Goal: Check status

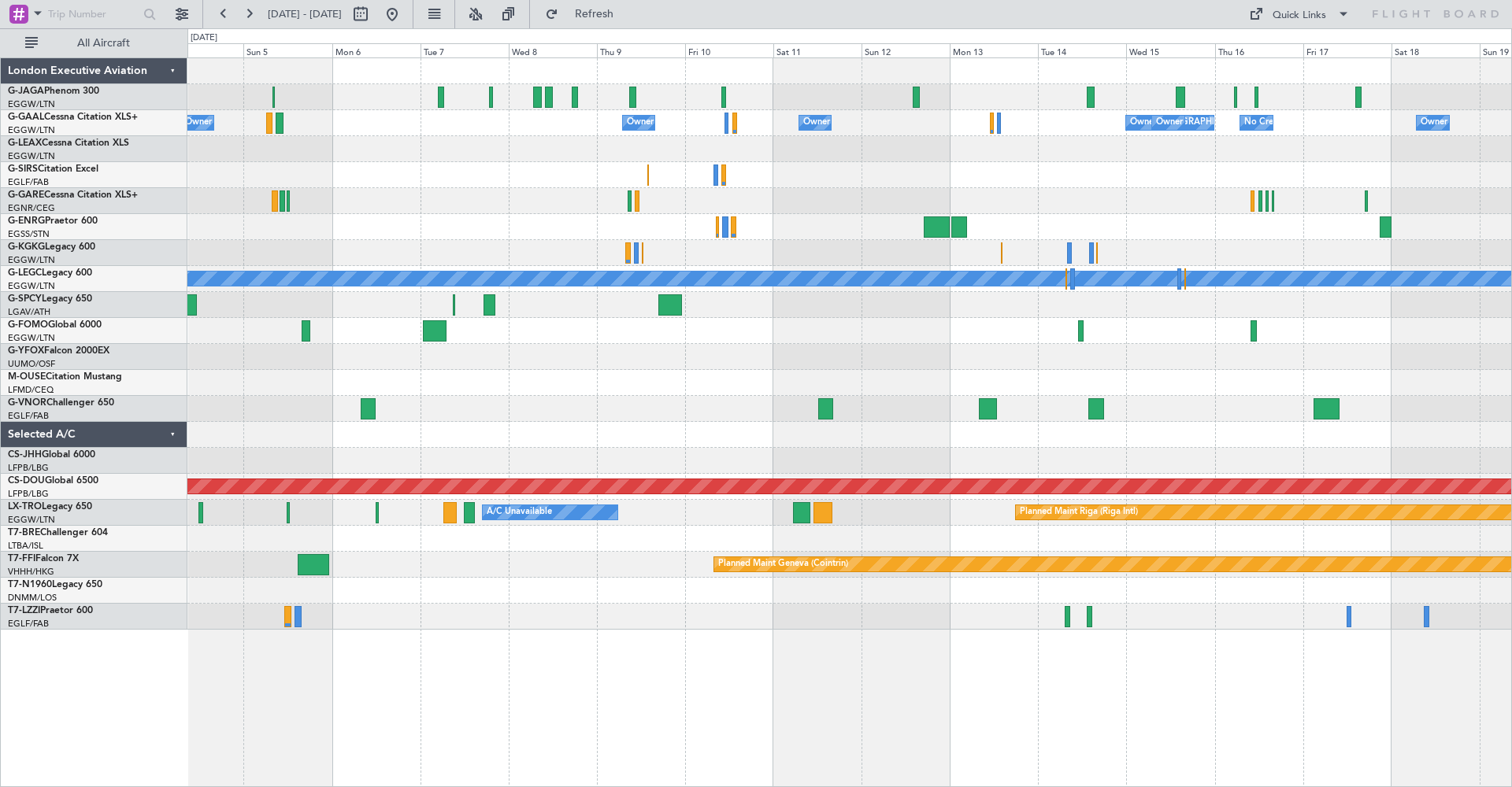
click at [255, 16] on button at bounding box center [249, 14] width 26 height 26
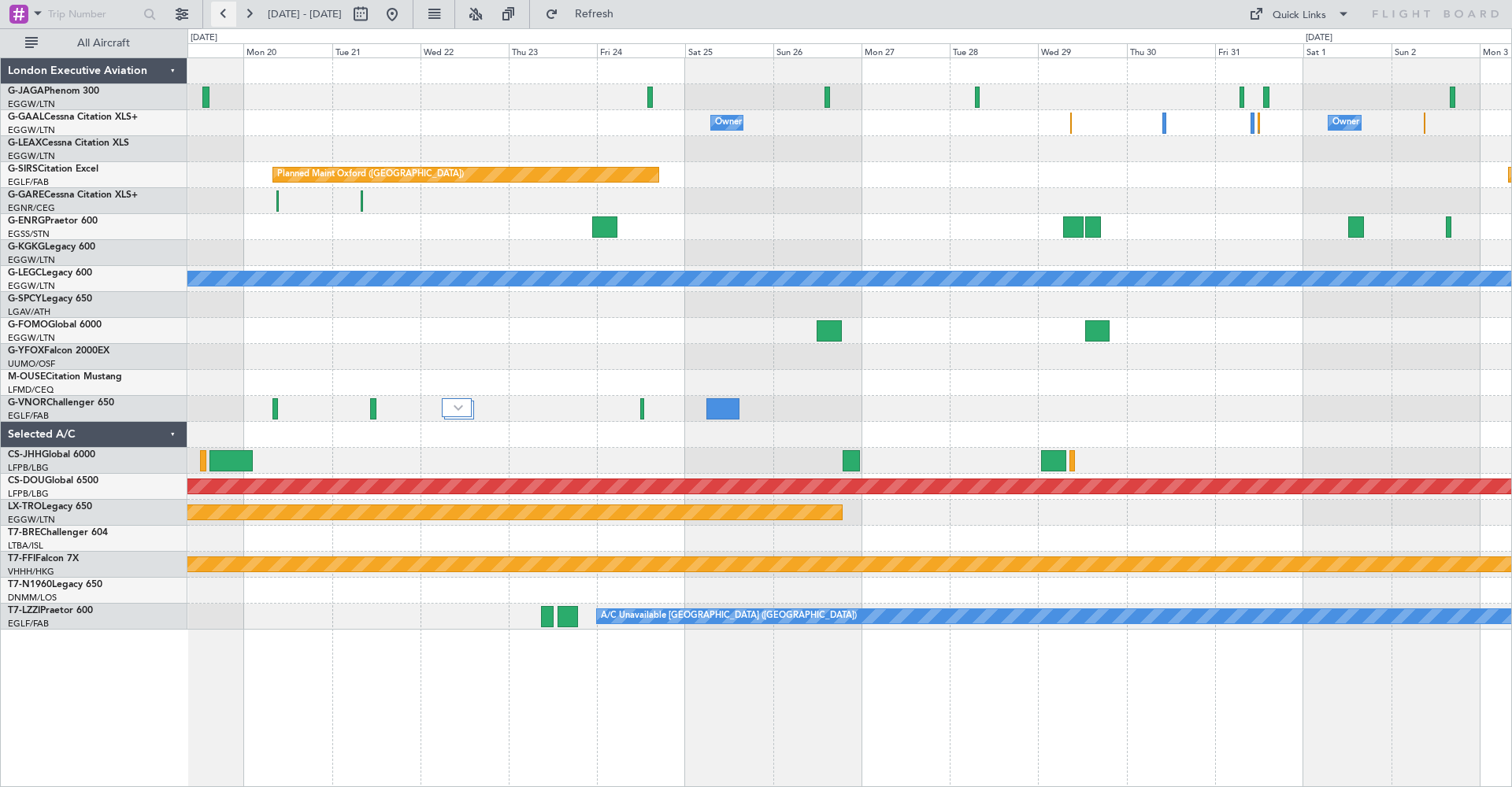
click at [227, 8] on button at bounding box center [223, 14] width 26 height 26
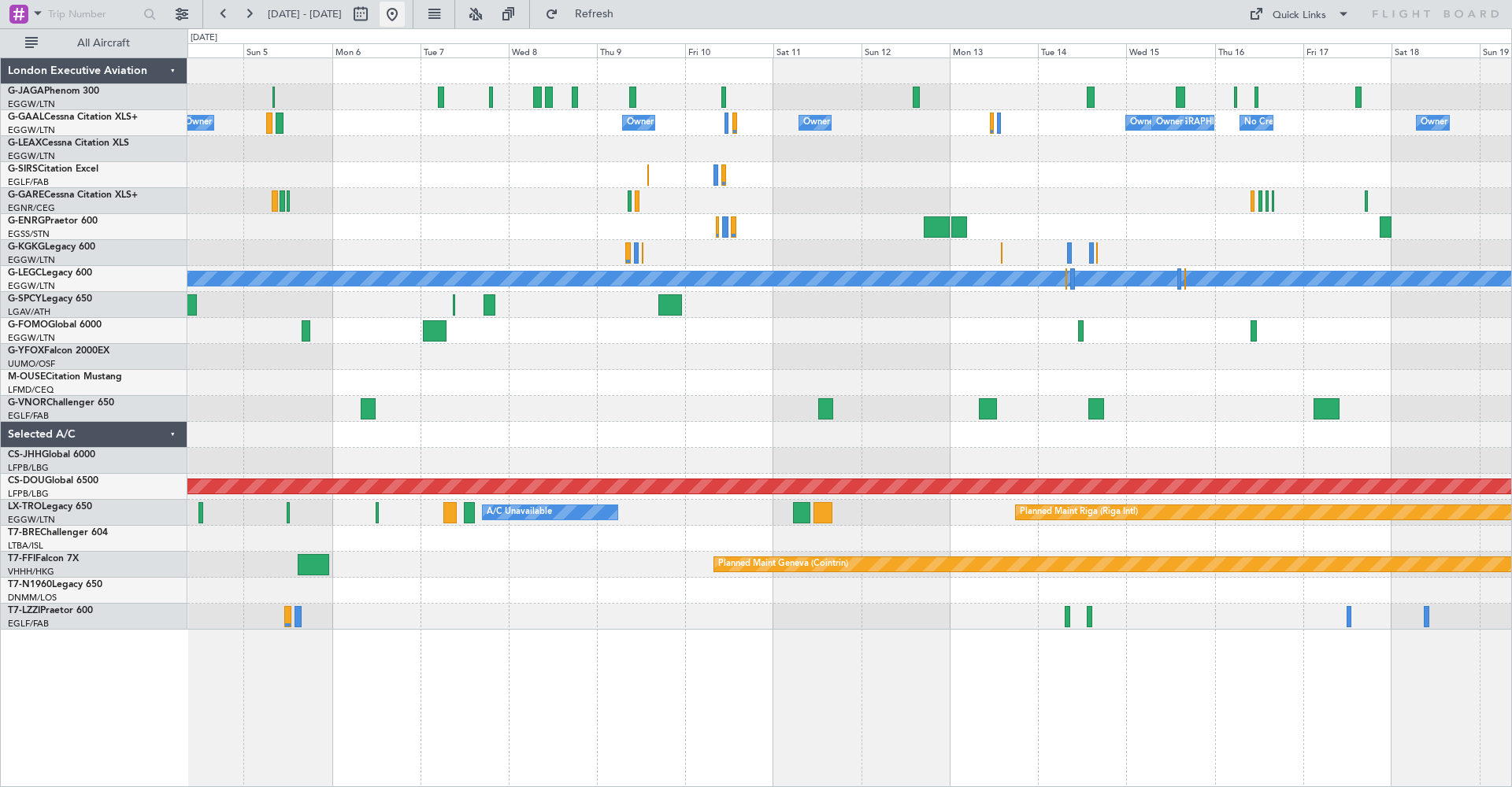
click at [405, 11] on button at bounding box center [392, 14] width 26 height 26
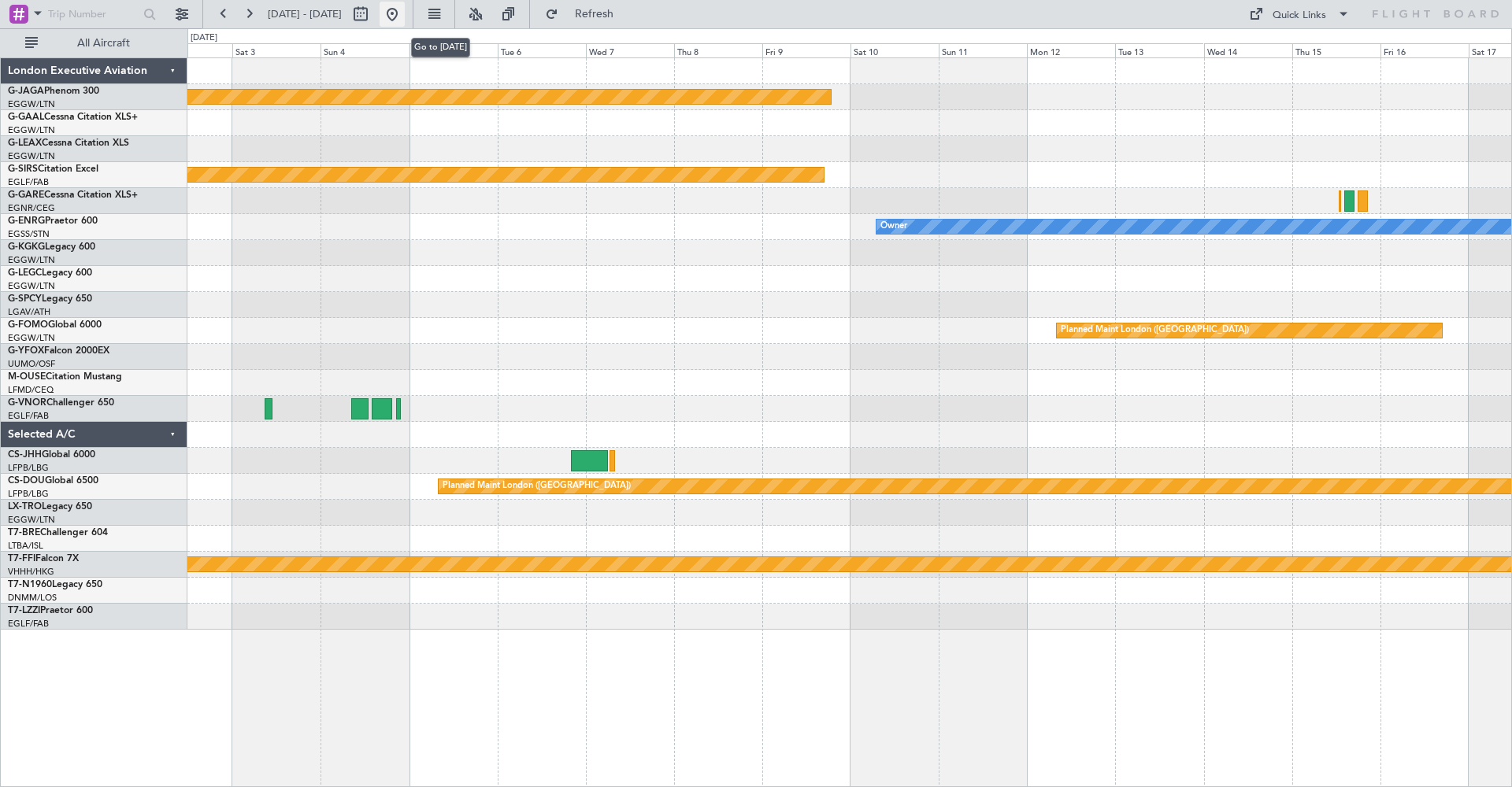
click at [405, 10] on button at bounding box center [392, 14] width 26 height 26
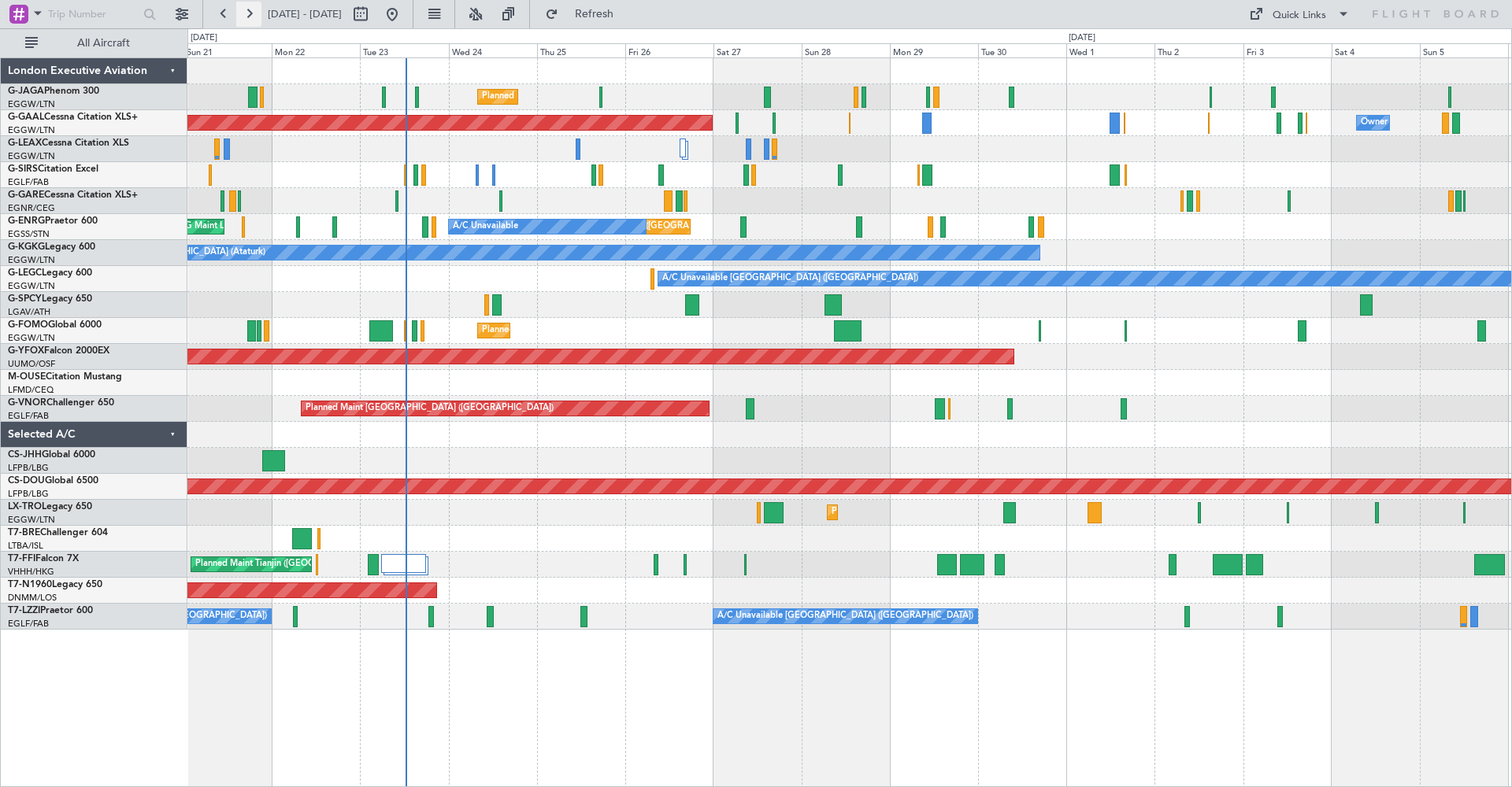
click at [252, 11] on button at bounding box center [249, 14] width 26 height 26
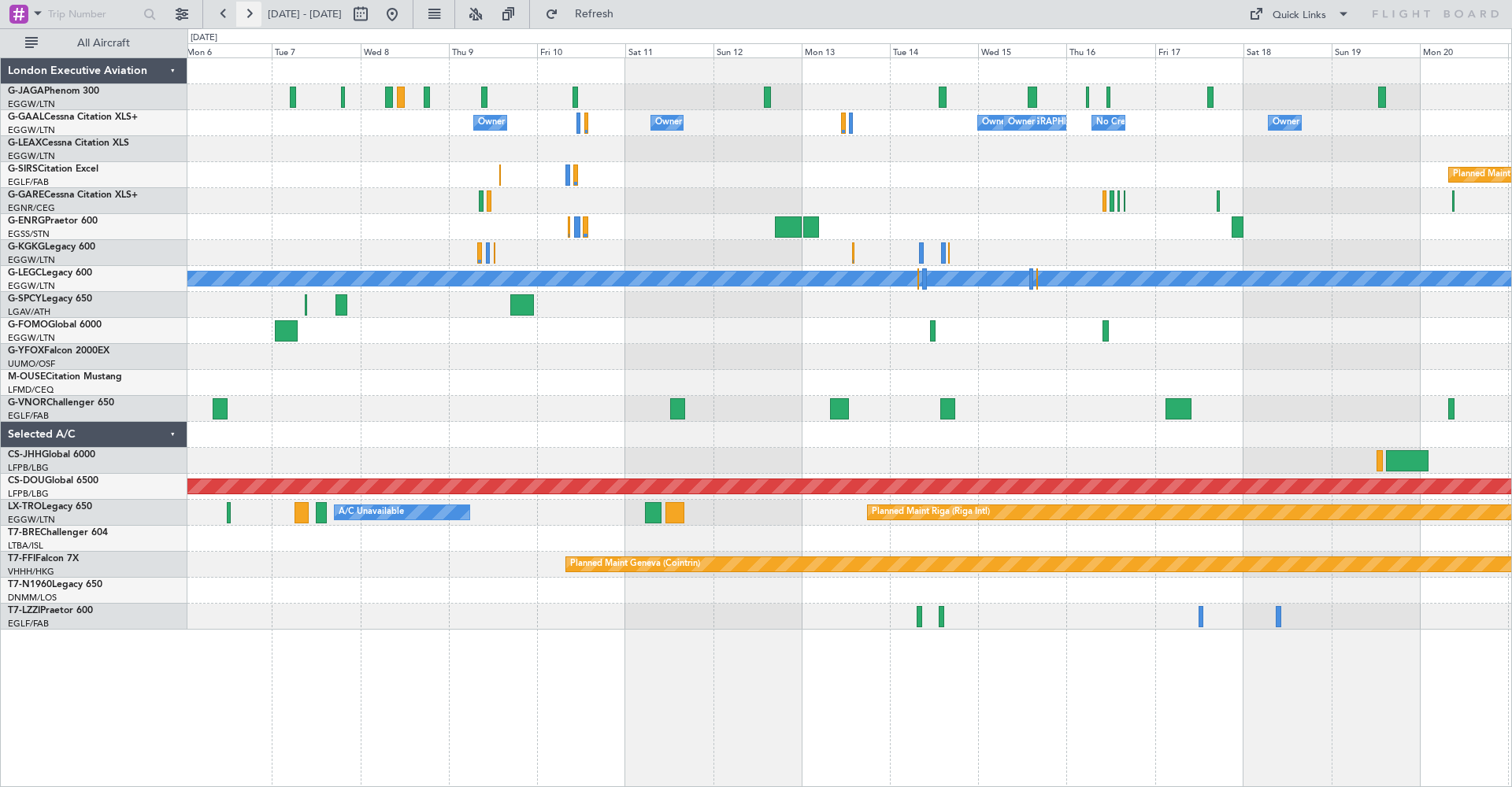
click at [252, 11] on button at bounding box center [249, 14] width 26 height 26
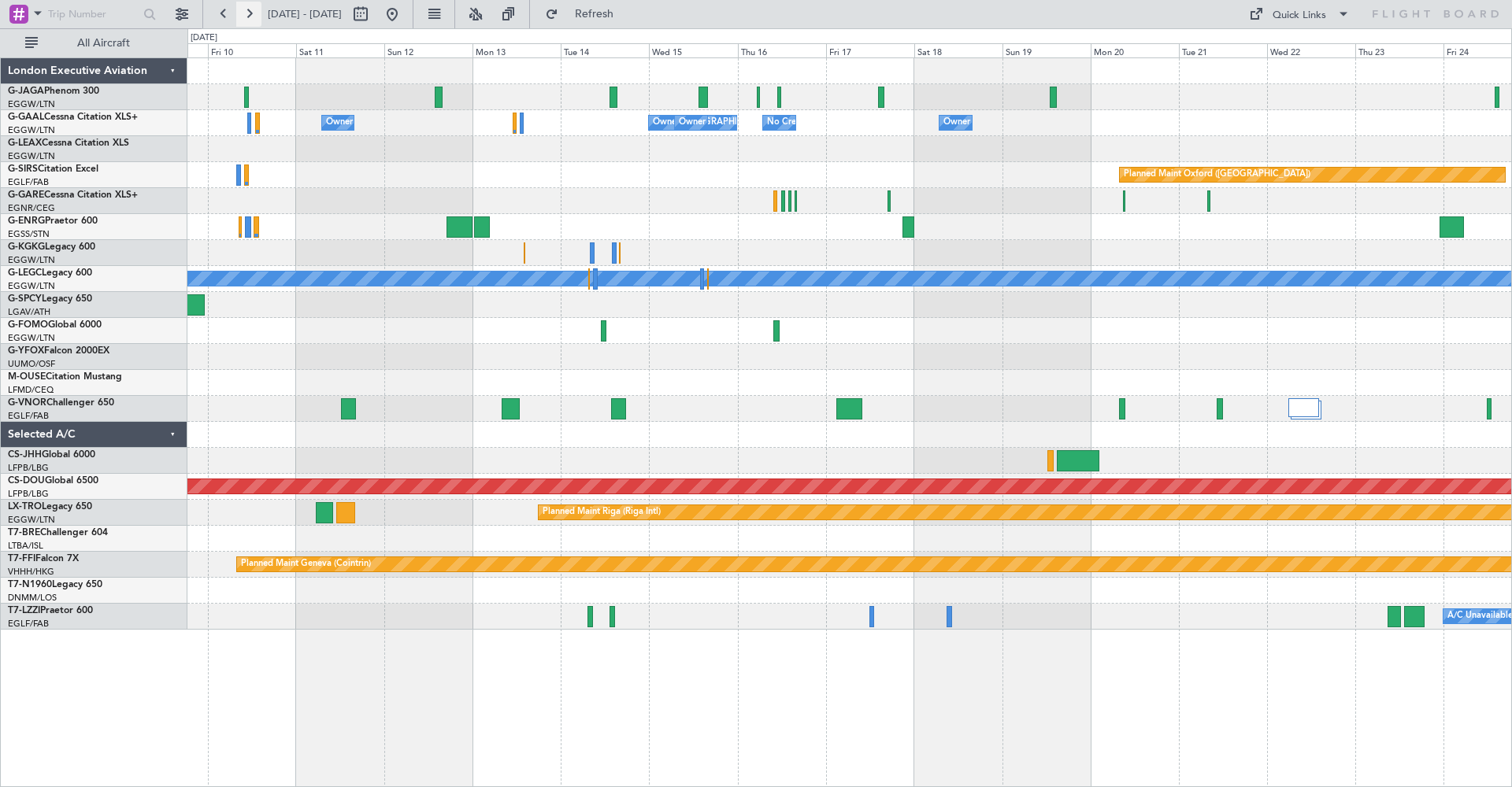
click at [246, 16] on button at bounding box center [249, 14] width 26 height 26
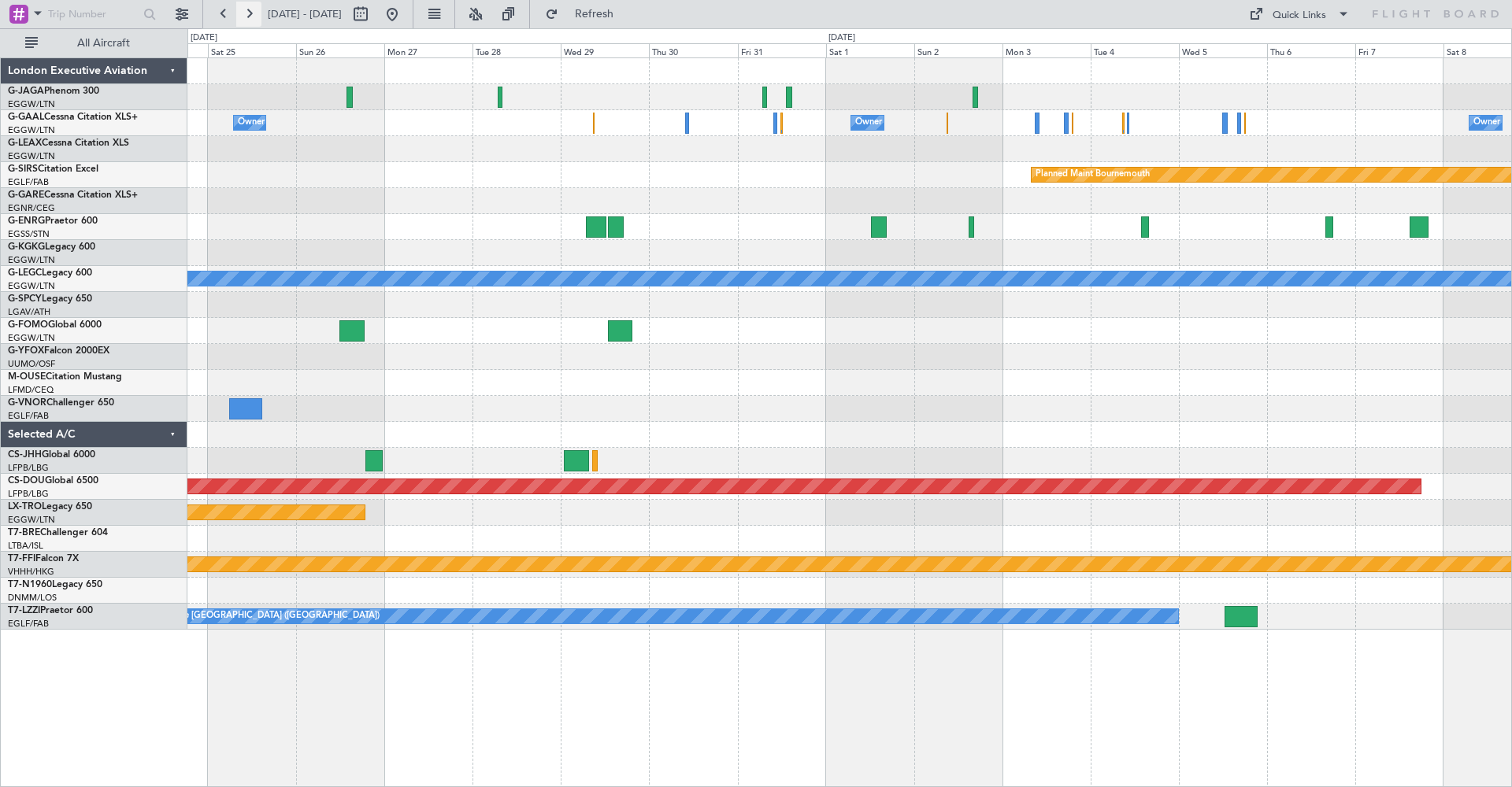
click at [246, 16] on button at bounding box center [249, 14] width 26 height 26
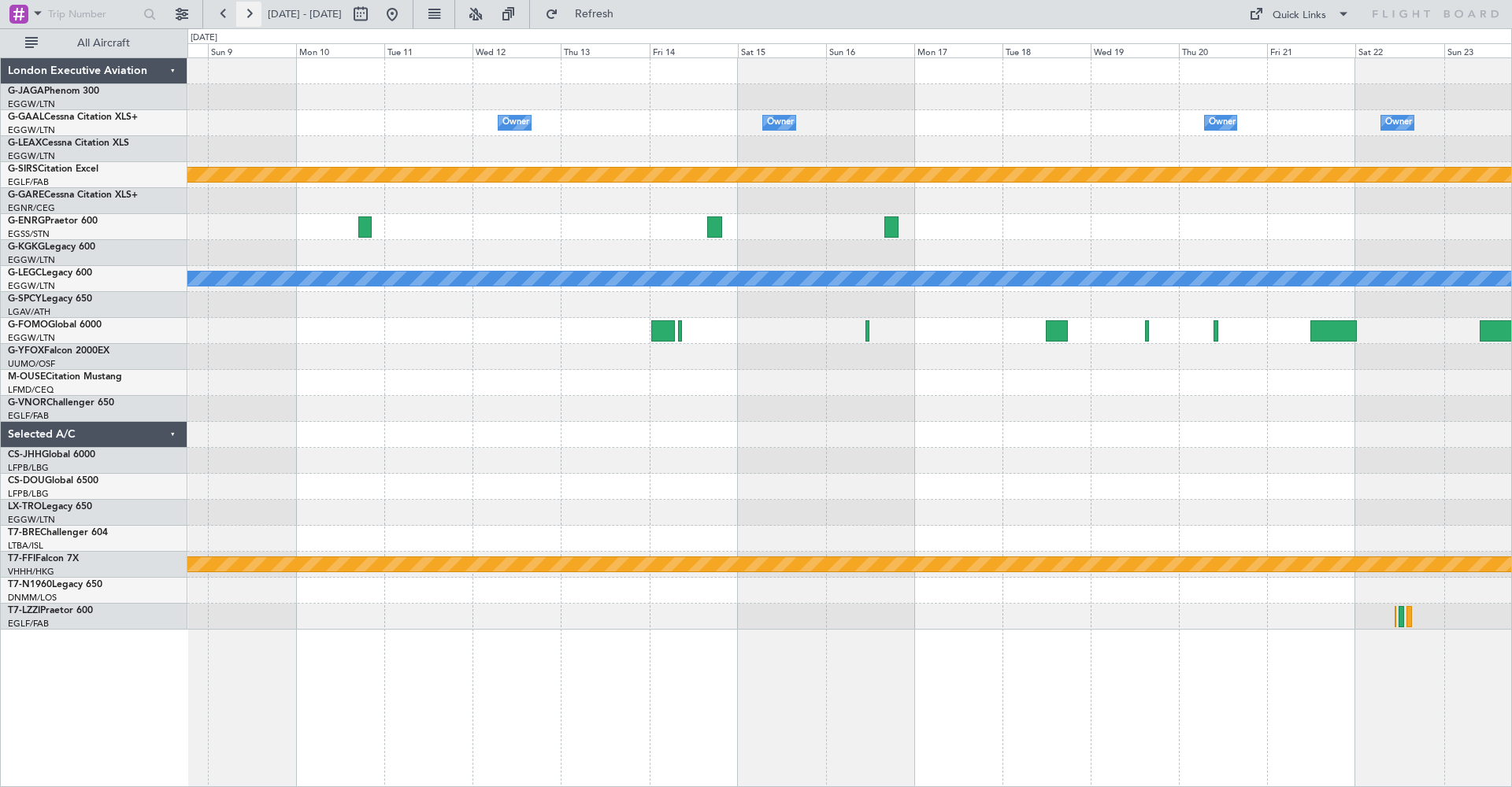
click at [246, 16] on button at bounding box center [249, 14] width 26 height 26
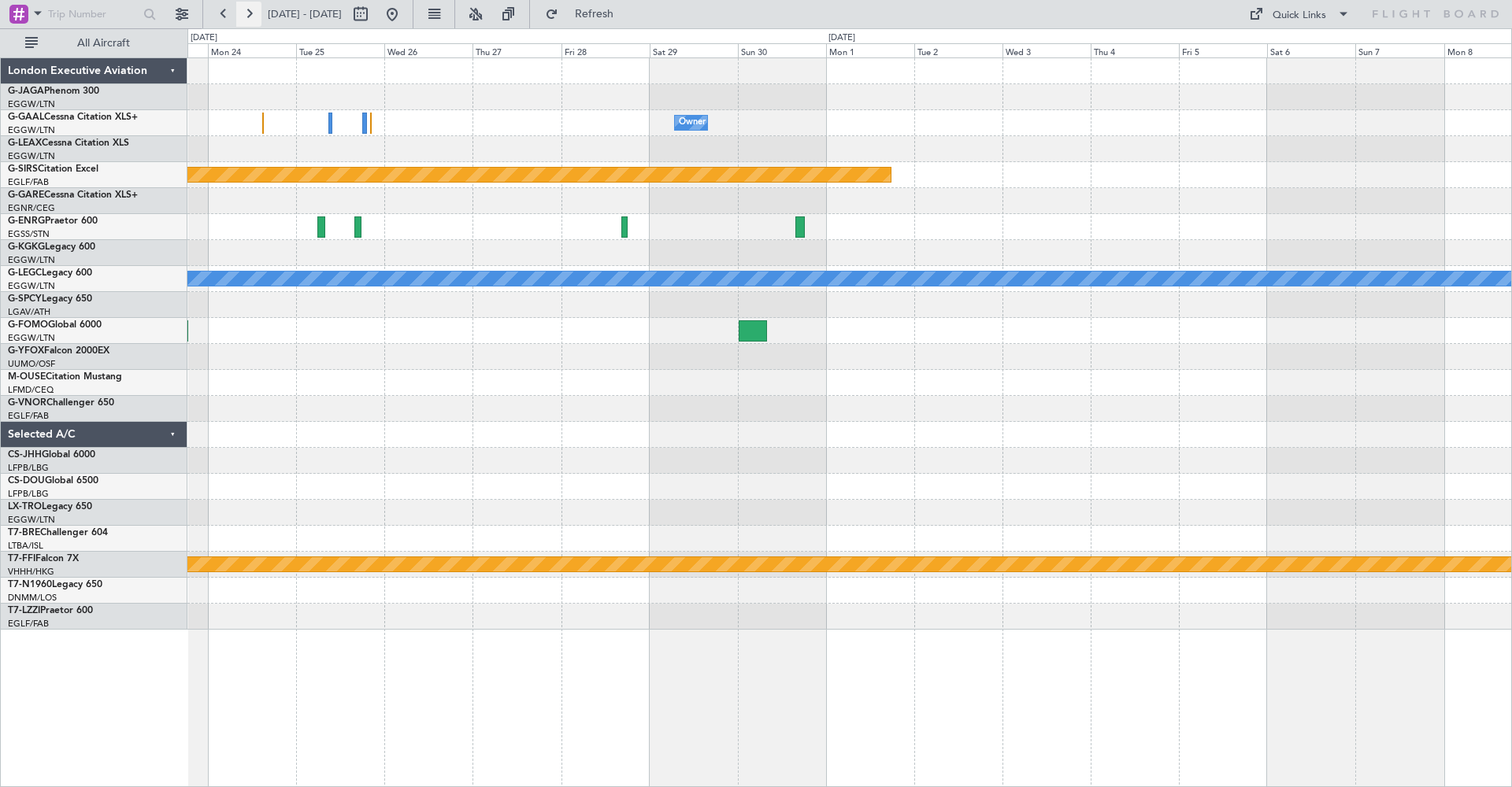
click at [246, 16] on button at bounding box center [249, 14] width 26 height 26
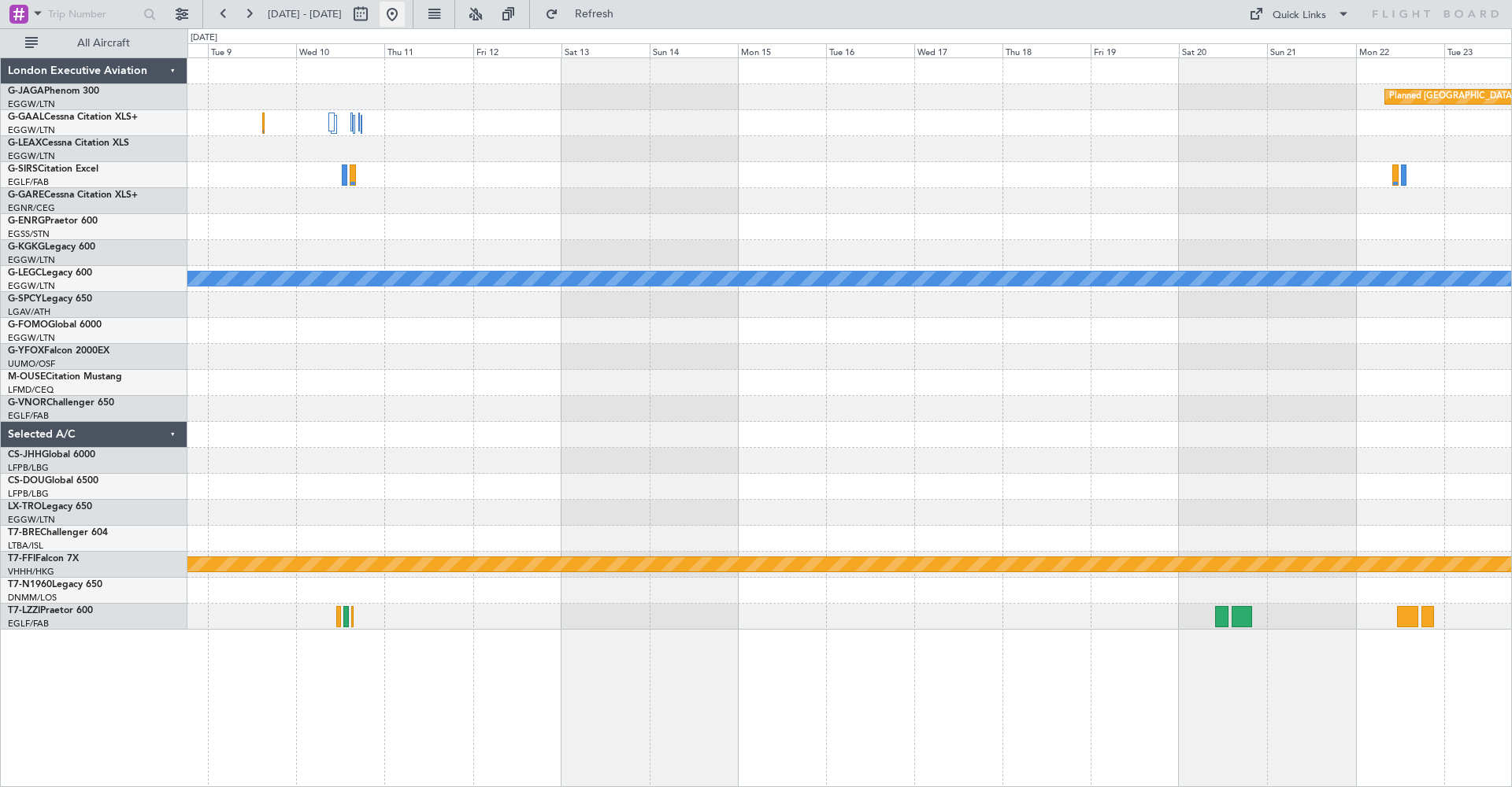
click at [405, 14] on button at bounding box center [392, 14] width 26 height 26
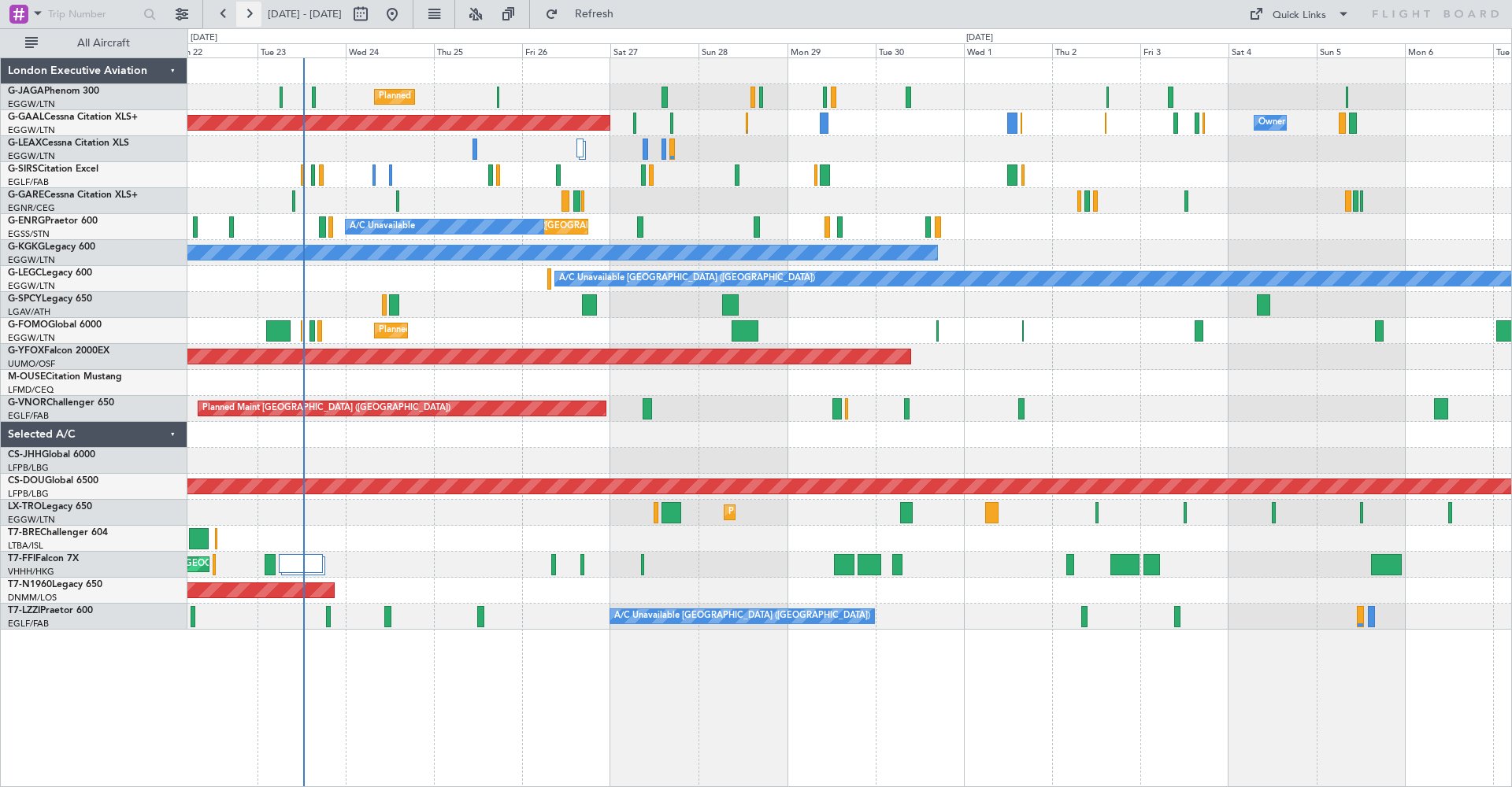
click at [251, 16] on button at bounding box center [249, 14] width 26 height 26
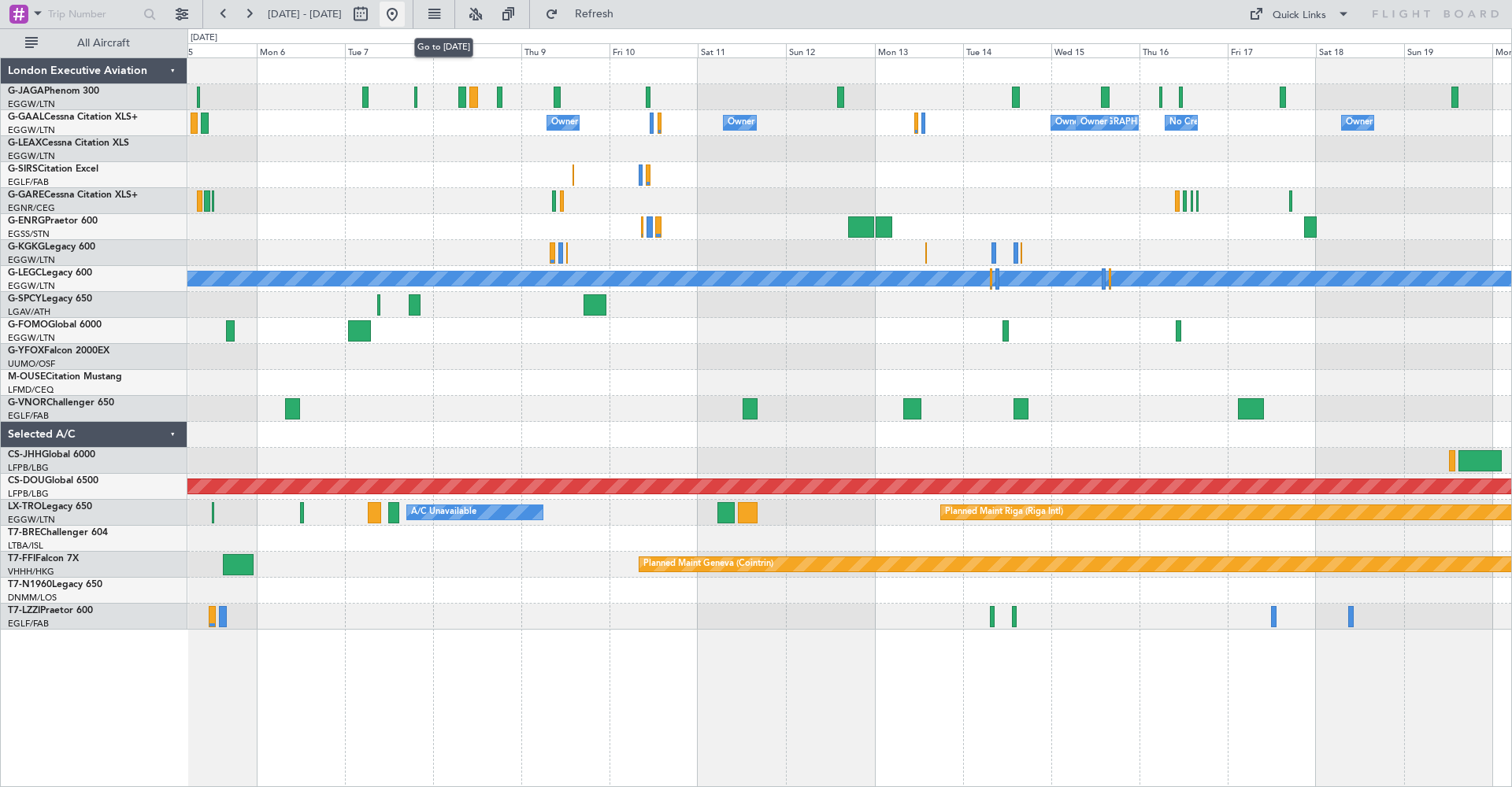
click at [405, 11] on button at bounding box center [392, 14] width 26 height 26
